Goal: Complete application form: Complete application form

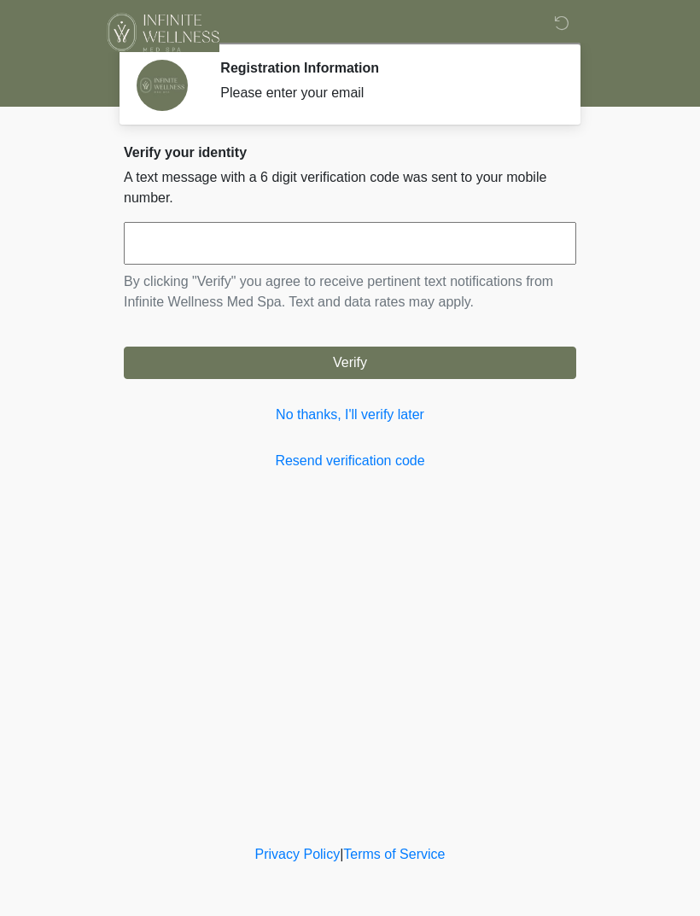
click at [172, 247] on input "text" at bounding box center [350, 243] width 452 height 43
type input "******"
click at [326, 361] on button "Verify" at bounding box center [350, 362] width 452 height 32
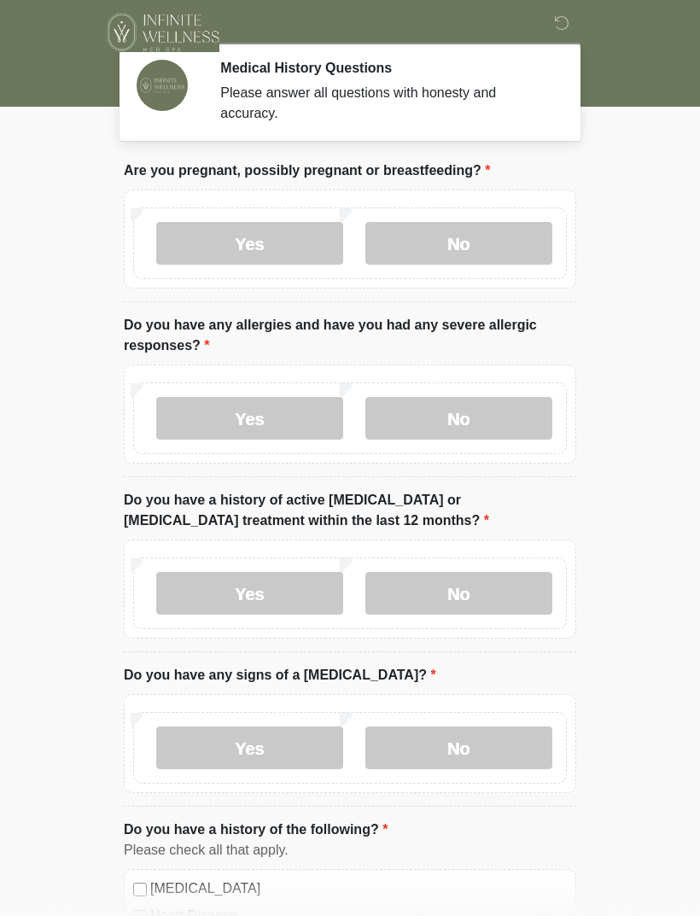
click at [472, 256] on label "No" at bounding box center [458, 243] width 187 height 43
click at [455, 415] on label "No" at bounding box center [458, 418] width 187 height 43
click at [463, 586] on label "No" at bounding box center [458, 593] width 187 height 43
click at [466, 754] on label "No" at bounding box center [458, 747] width 187 height 43
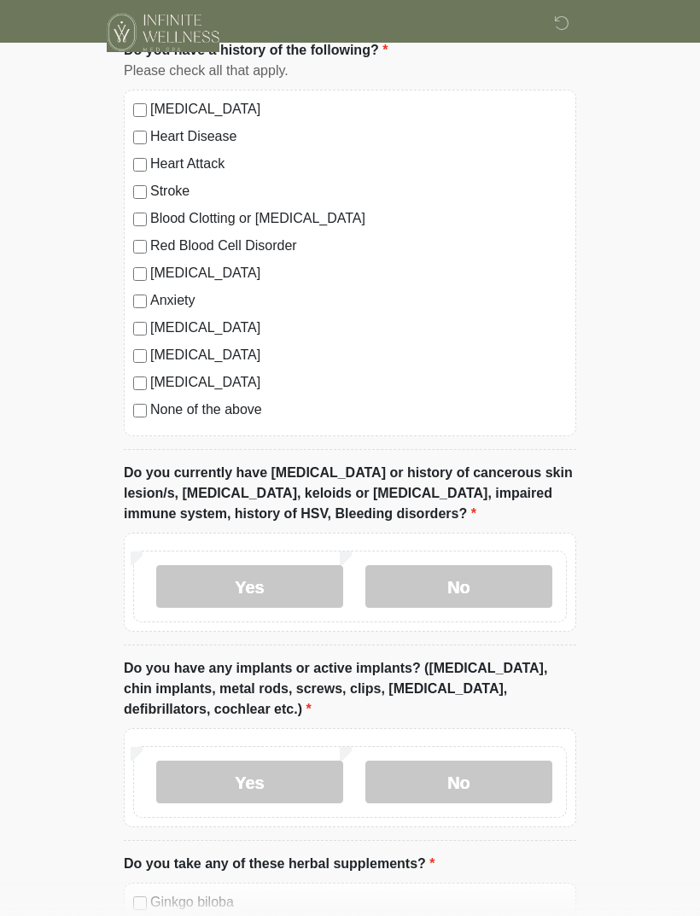
scroll to position [786, 0]
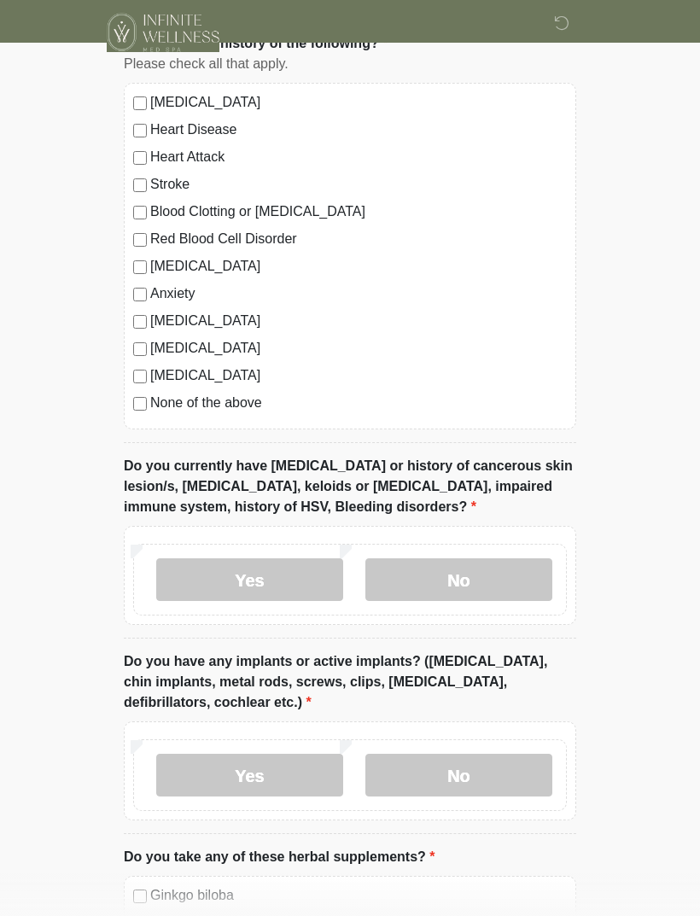
click at [446, 585] on label "No" at bounding box center [458, 579] width 187 height 43
click at [457, 767] on label "No" at bounding box center [458, 775] width 187 height 43
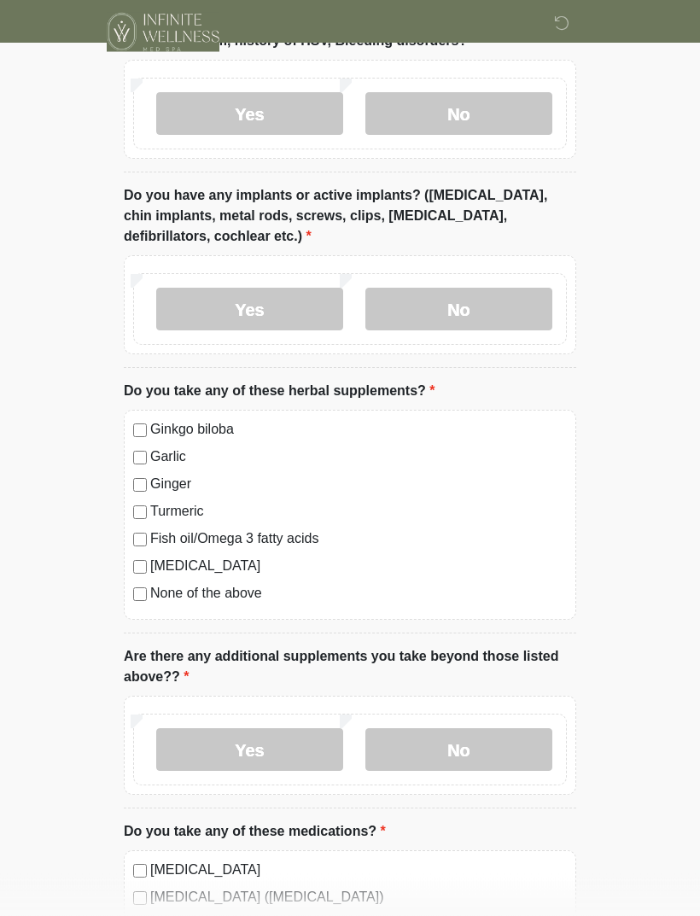
scroll to position [1253, 0]
click at [463, 750] on label "No" at bounding box center [458, 748] width 187 height 43
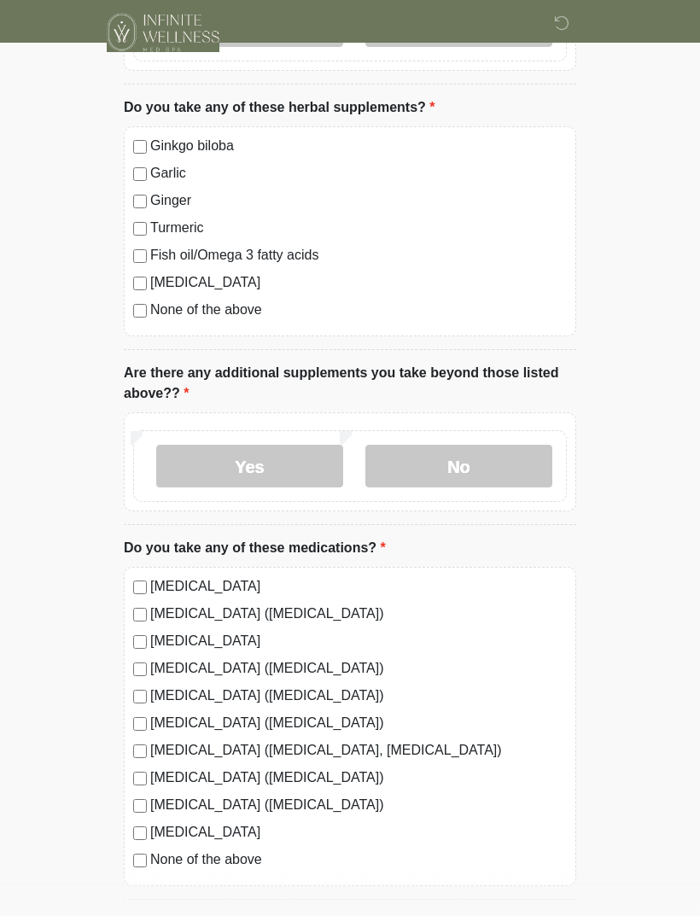
scroll to position [1545, 0]
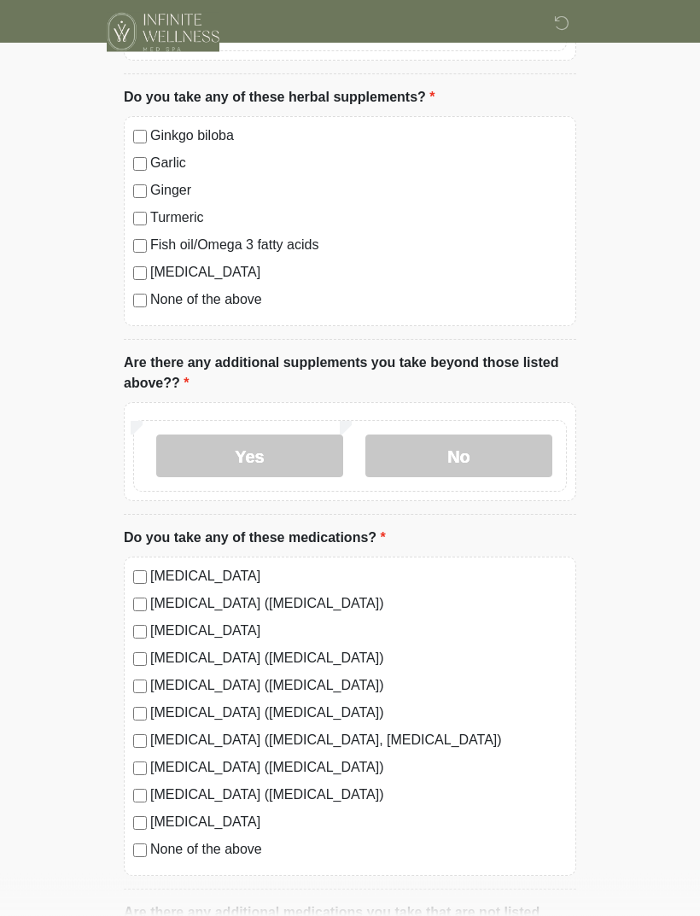
click at [151, 762] on label "[MEDICAL_DATA] ([MEDICAL_DATA])" at bounding box center [358, 768] width 416 height 20
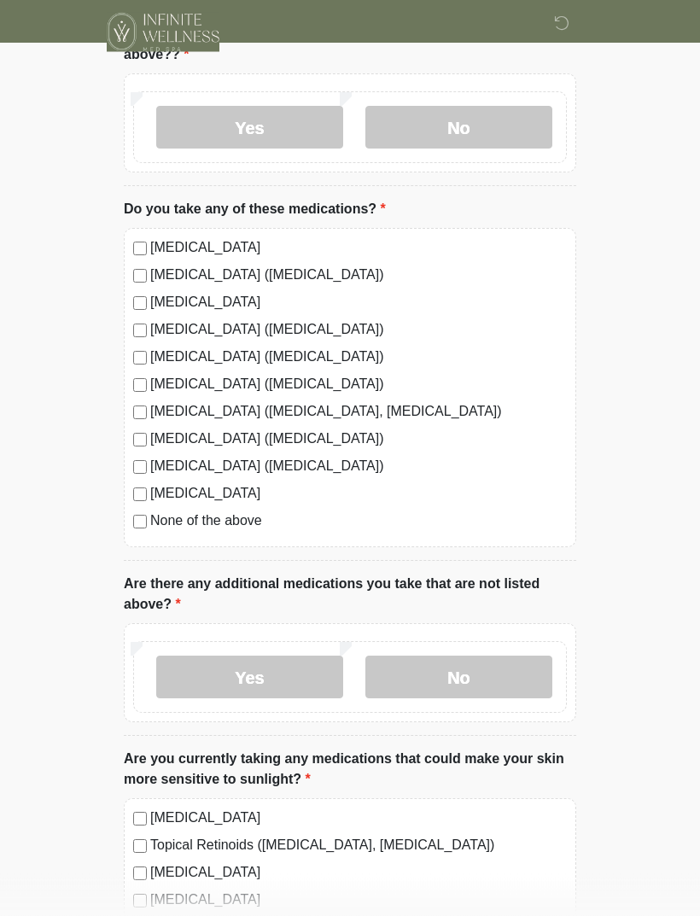
scroll to position [1878, 0]
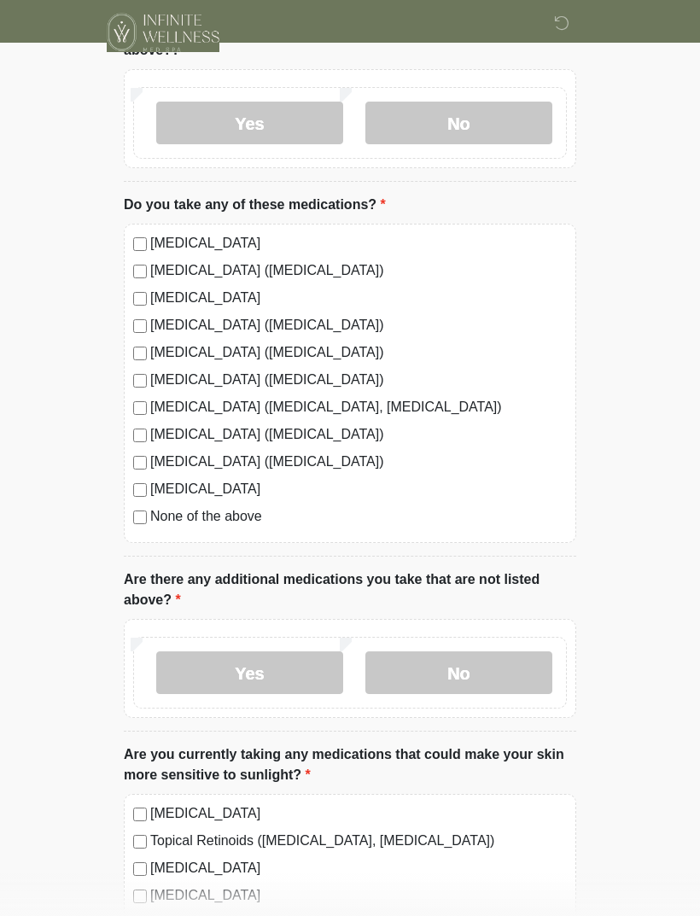
click at [457, 670] on label "No" at bounding box center [458, 672] width 187 height 43
click at [242, 666] on label "Yes" at bounding box center [249, 672] width 187 height 43
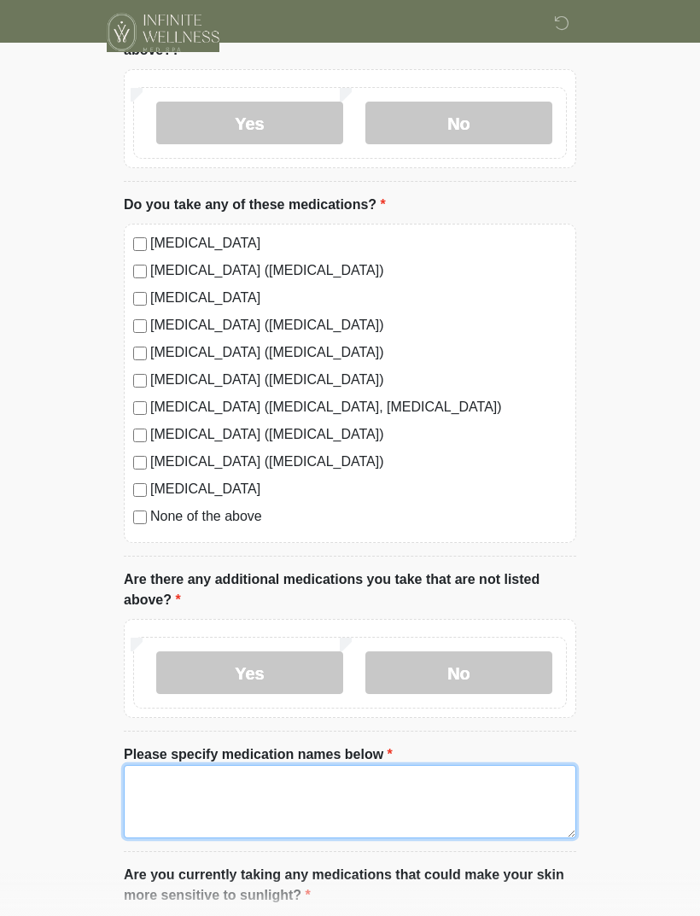
click at [179, 789] on textarea "Please specify medication names below" at bounding box center [350, 801] width 452 height 73
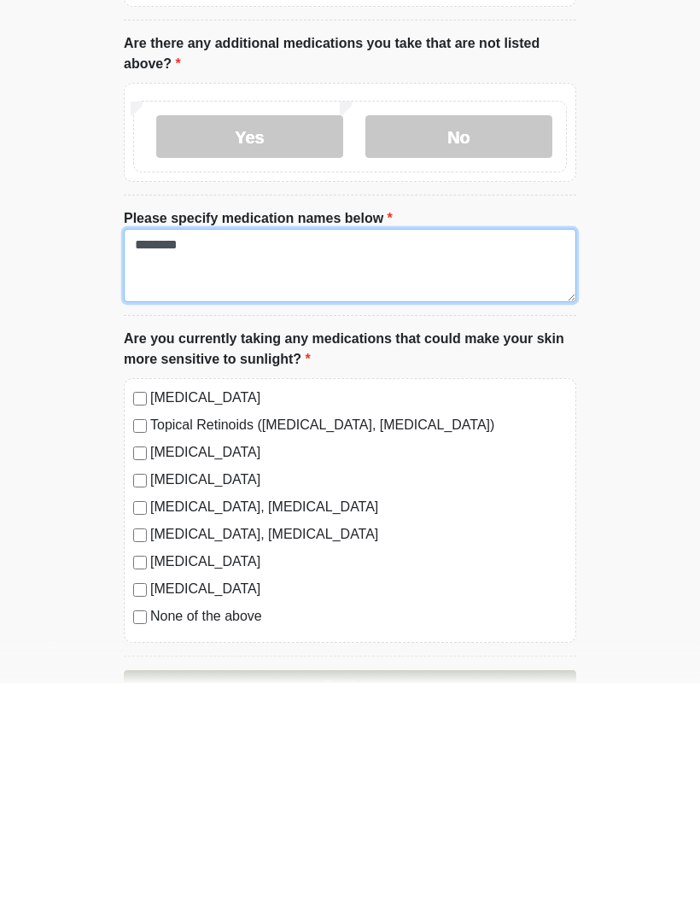
scroll to position [2185, 0]
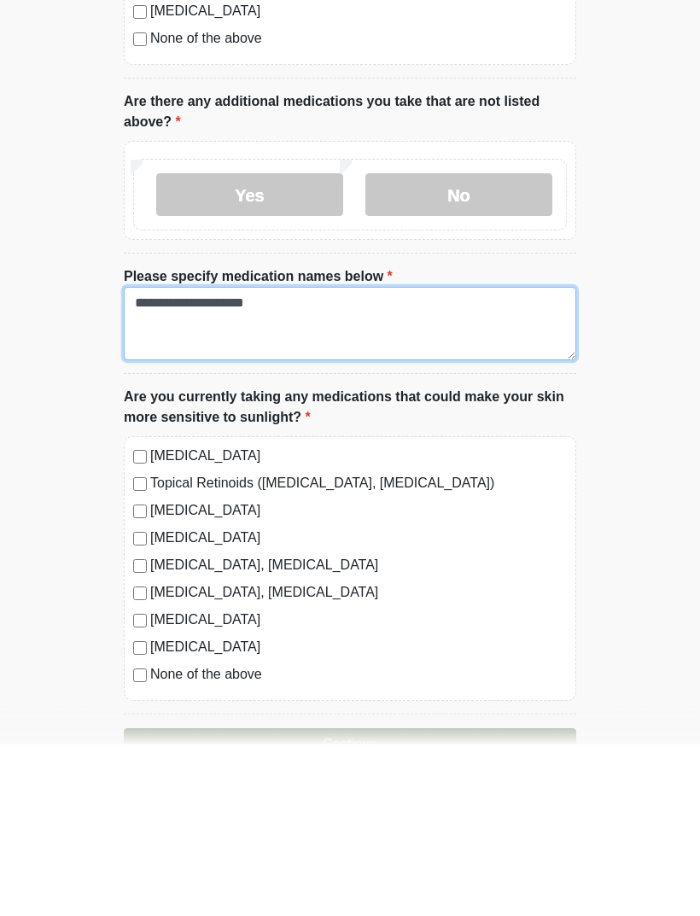
click at [220, 458] on textarea "**********" at bounding box center [350, 494] width 452 height 73
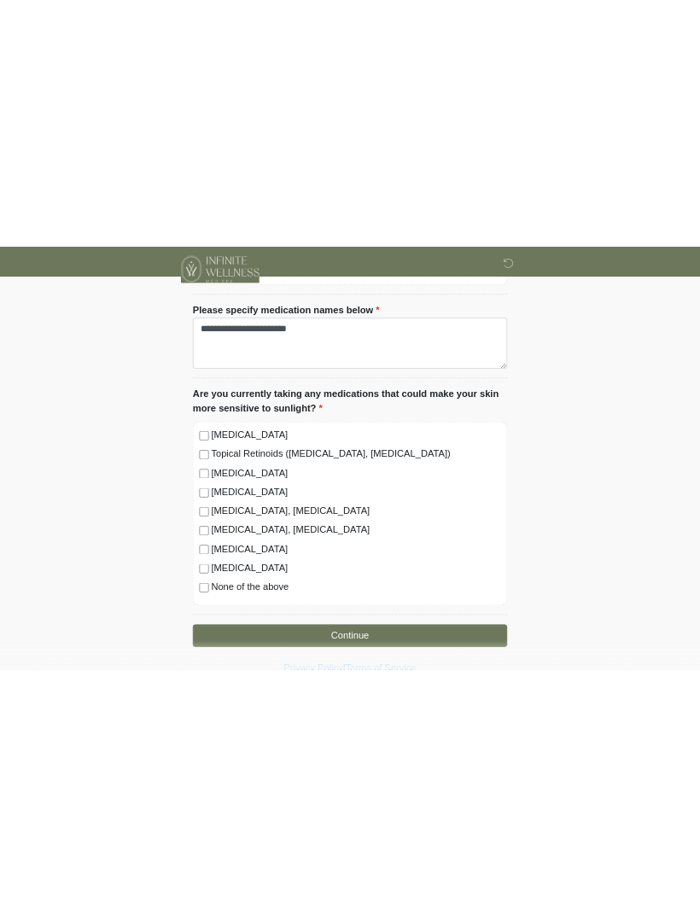
scroll to position [2233, 0]
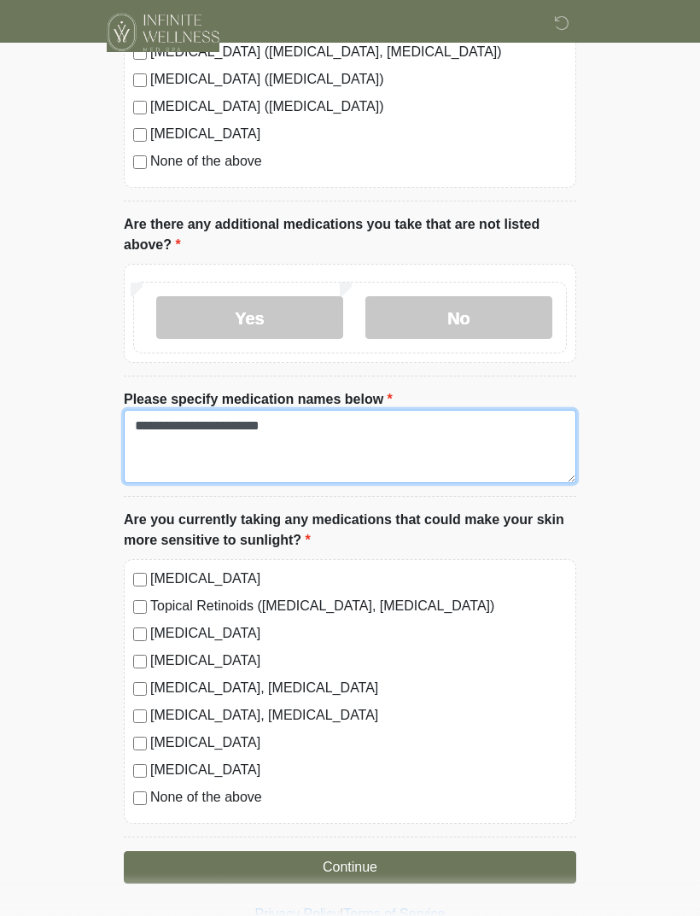
click at [181, 426] on textarea "**********" at bounding box center [350, 446] width 452 height 73
click at [333, 431] on textarea "**********" at bounding box center [350, 446] width 452 height 73
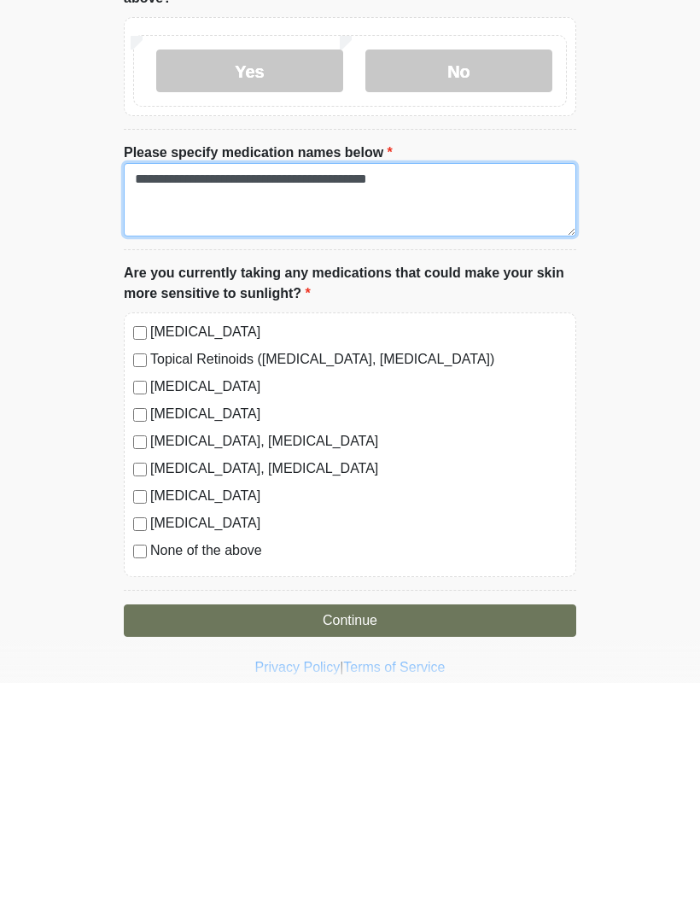
type textarea "**********"
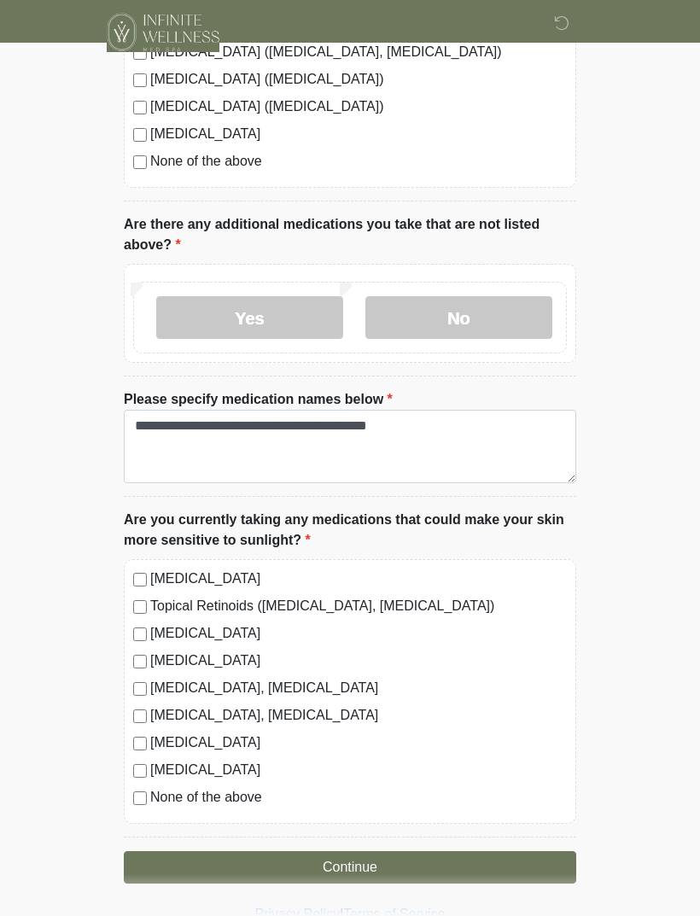
click at [353, 869] on button "Continue" at bounding box center [350, 867] width 452 height 32
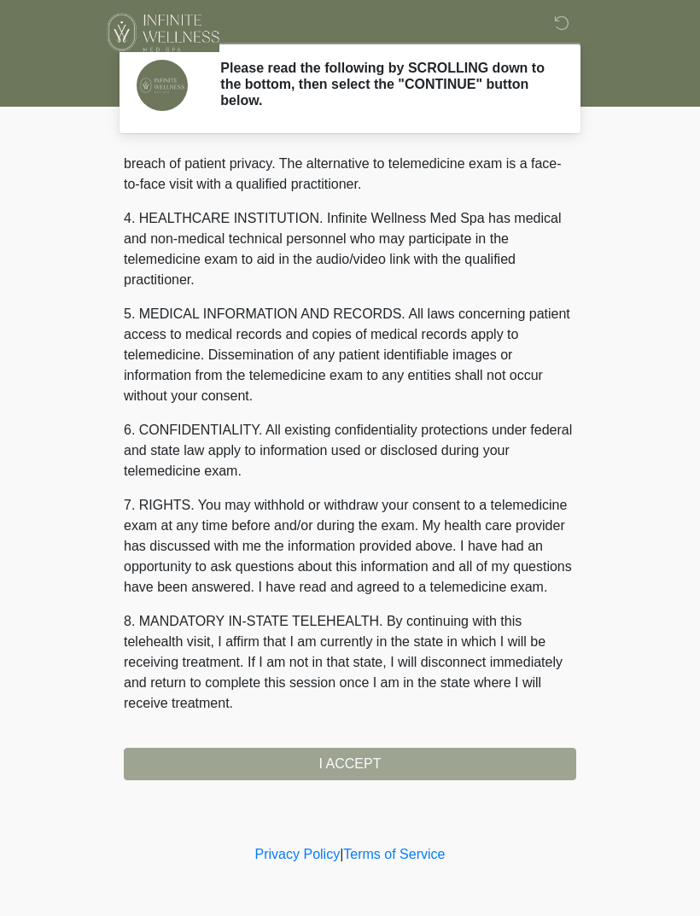
scroll to position [436, 0]
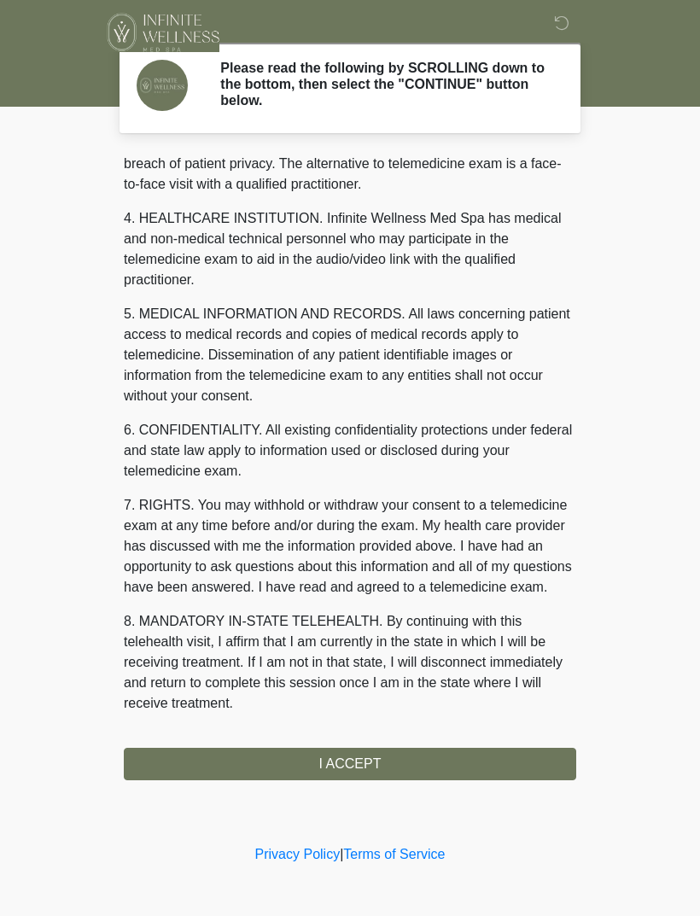
click at [328, 775] on button "I ACCEPT" at bounding box center [350, 764] width 452 height 32
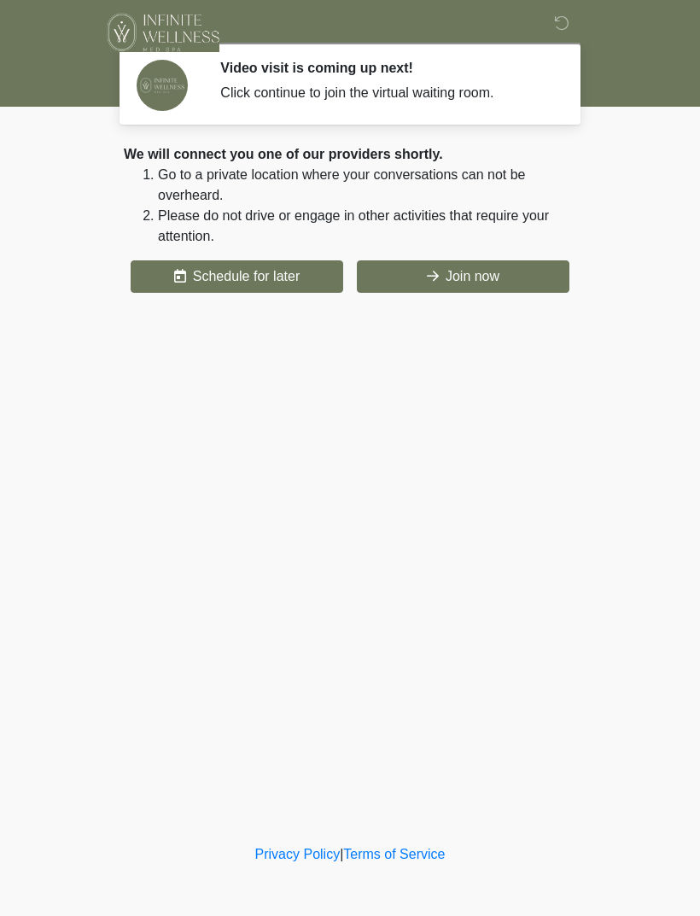
click at [455, 291] on button "Join now" at bounding box center [463, 276] width 212 height 32
